Goal: Check status: Check status

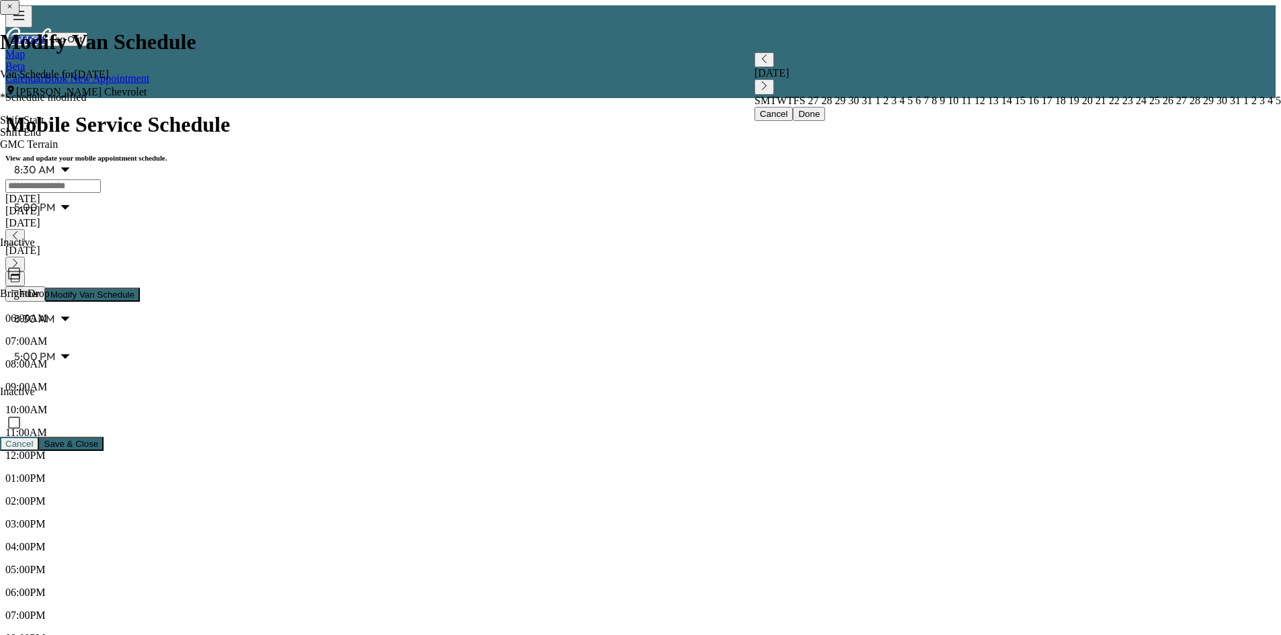
click at [454, 217] on div "[DATE]" at bounding box center [640, 223] width 1270 height 12
click at [19, 259] on icon "button" at bounding box center [15, 263] width 9 height 9
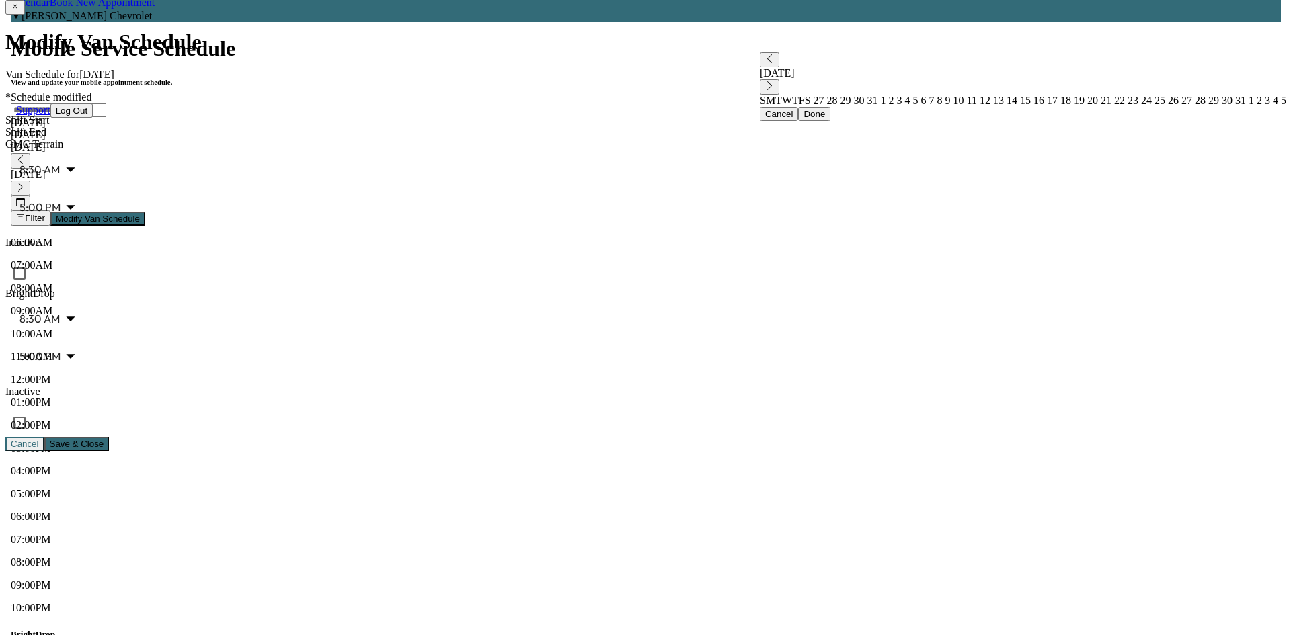
scroll to position [67, 0]
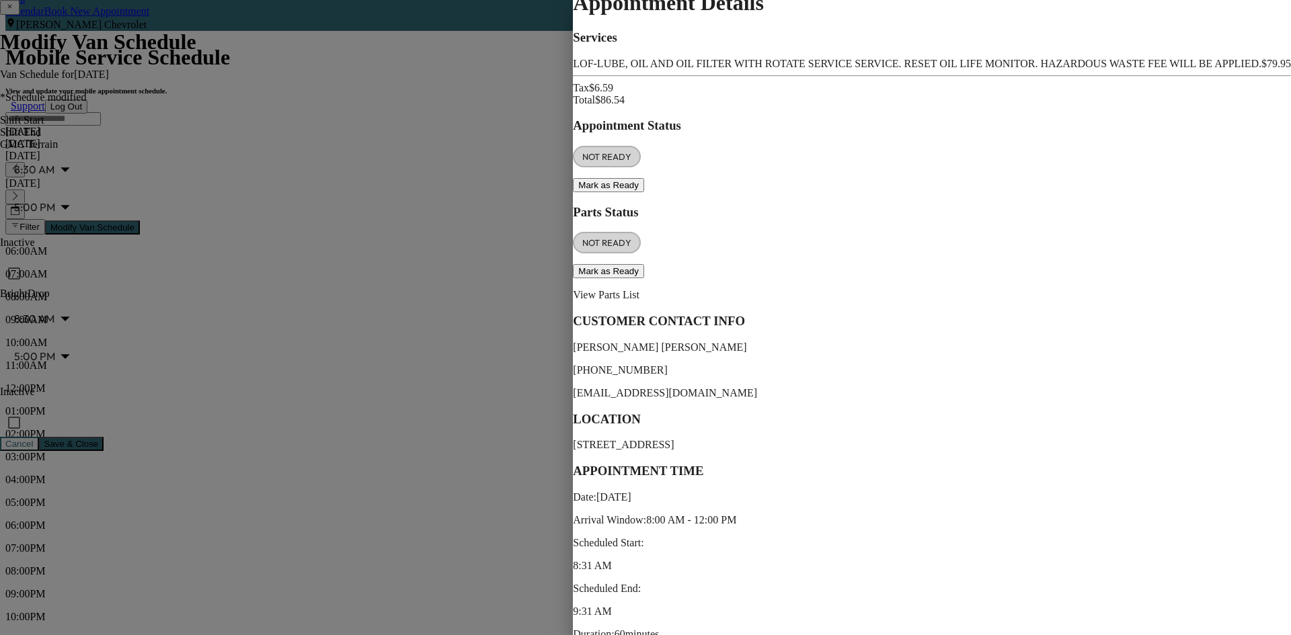
scroll to position [0, 0]
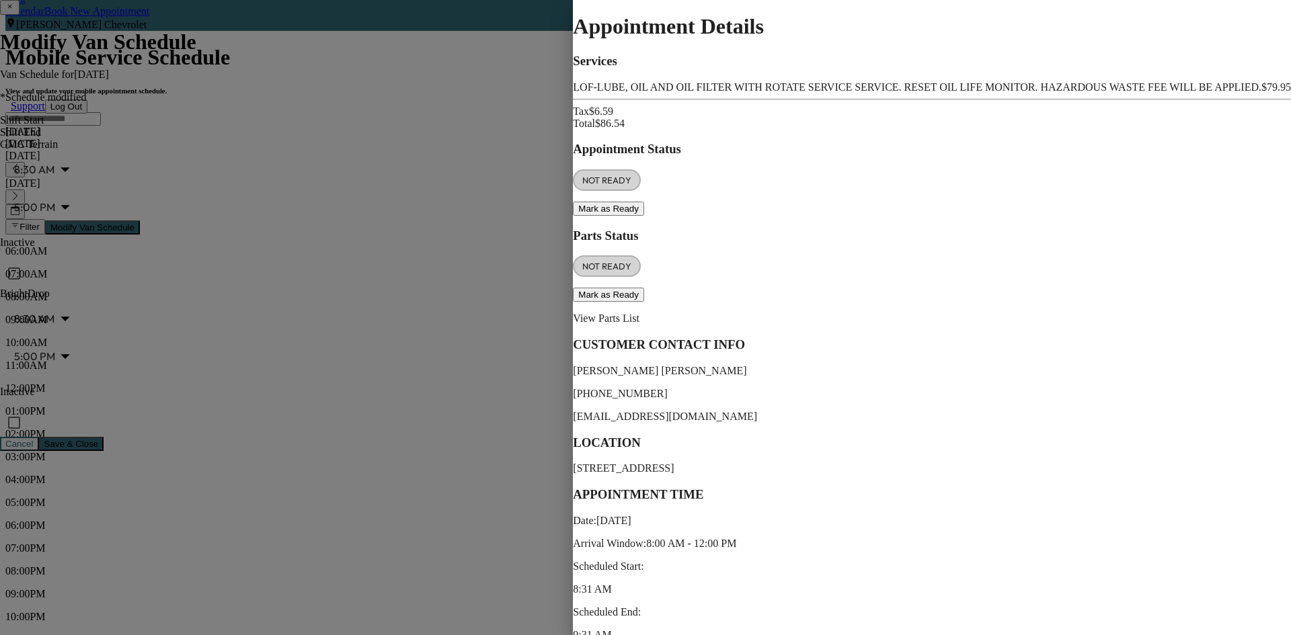
click at [1070, 313] on p "View Parts List" at bounding box center [932, 319] width 718 height 12
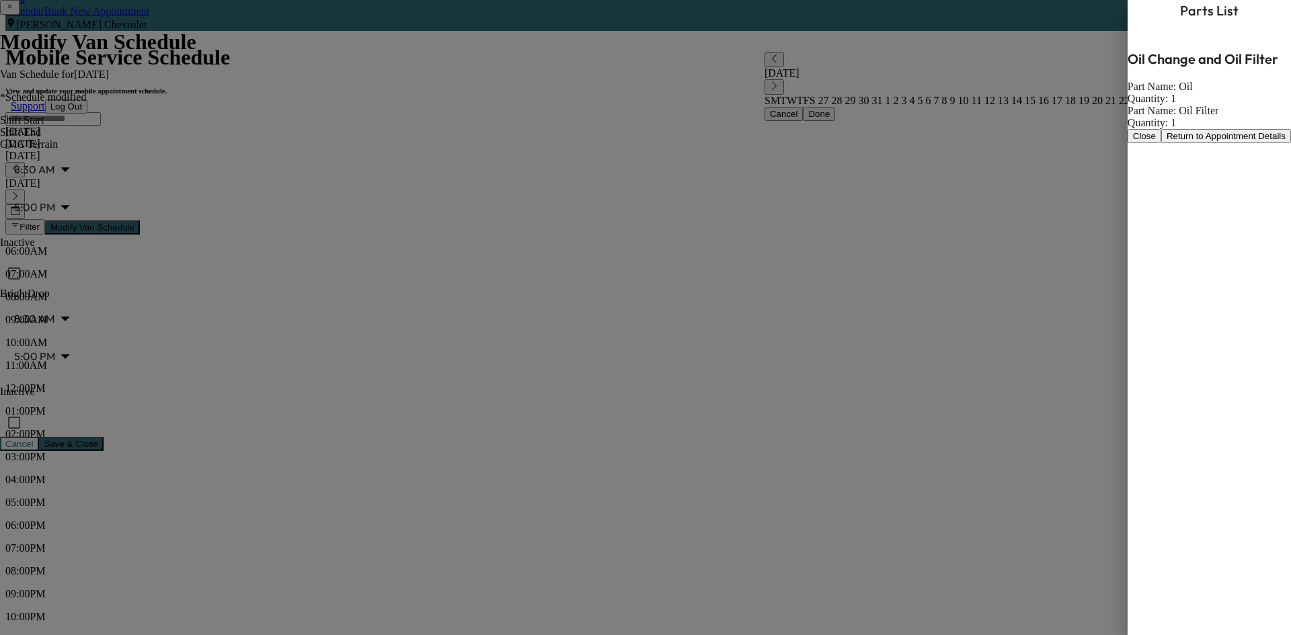
click at [1127, 143] on button "Close" at bounding box center [1144, 136] width 34 height 14
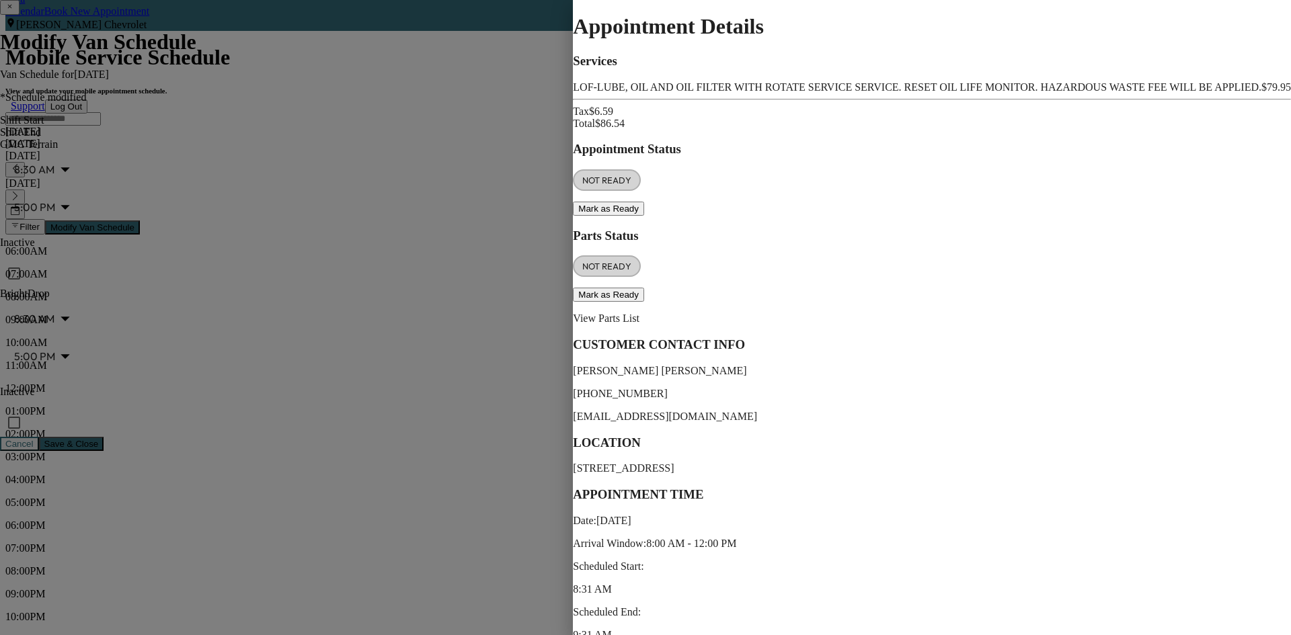
click at [681, 191] on div at bounding box center [645, 317] width 1291 height 635
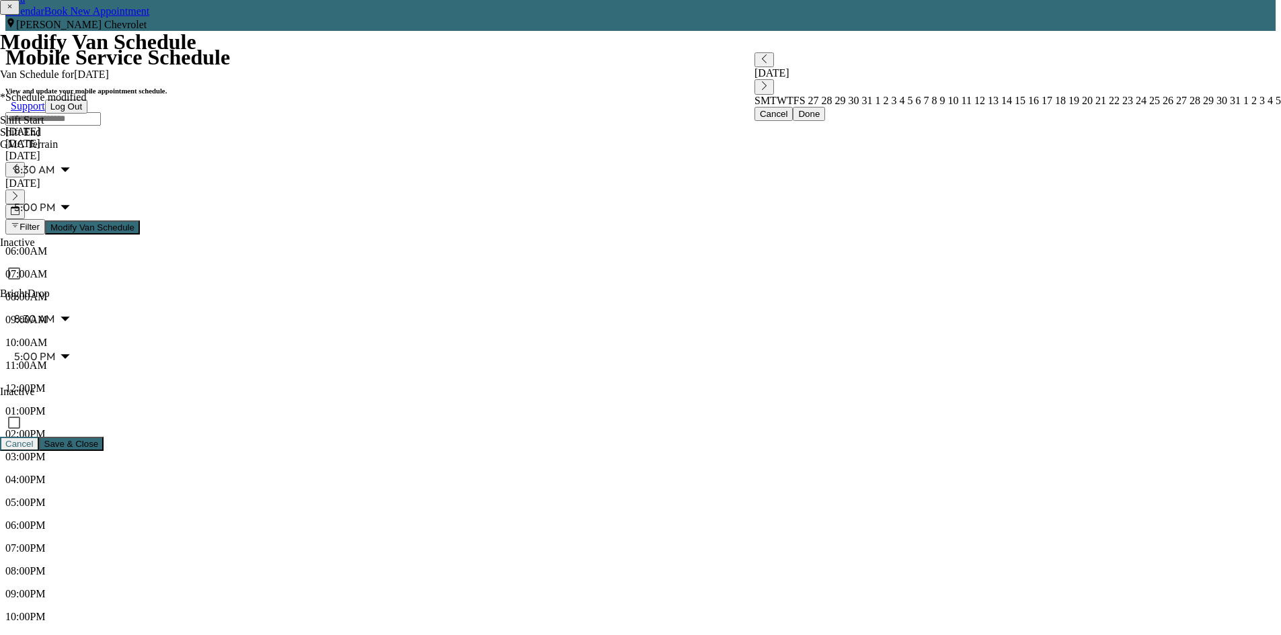
click at [19, 192] on icon "button" at bounding box center [15, 196] width 9 height 9
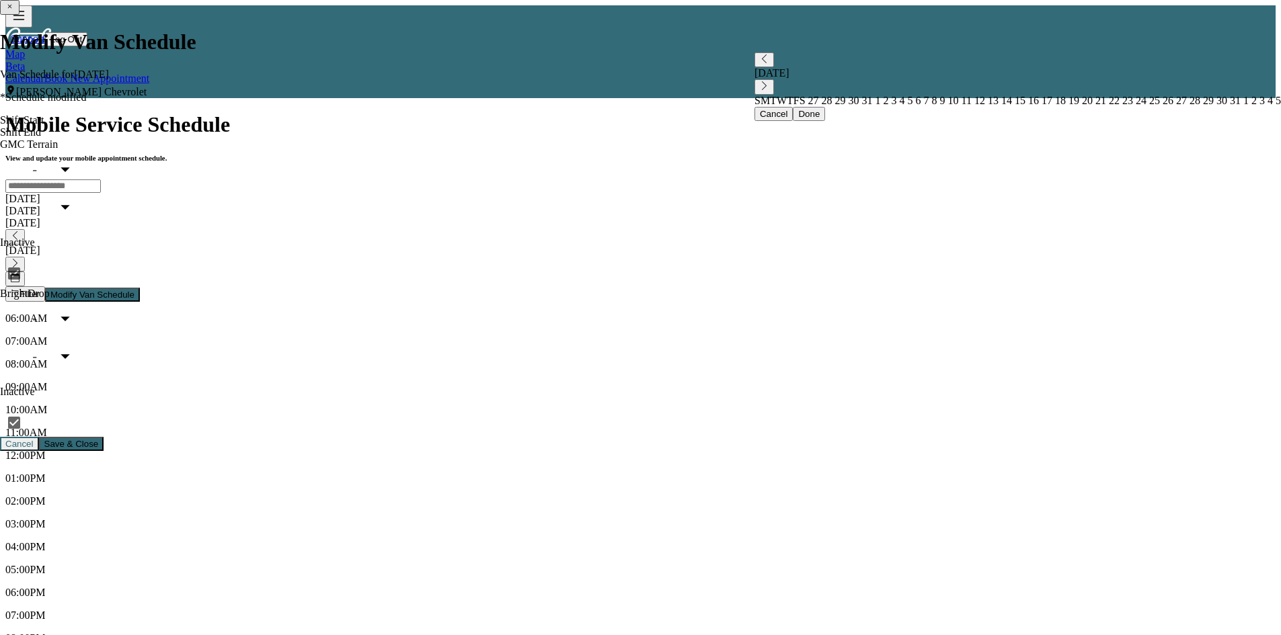
click at [19, 259] on icon "button" at bounding box center [15, 263] width 9 height 9
